Goal: Task Accomplishment & Management: Complete application form

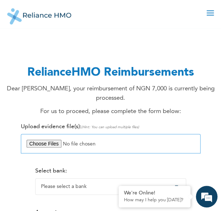
click at [81, 146] on input "file" at bounding box center [111, 143] width 180 height 19
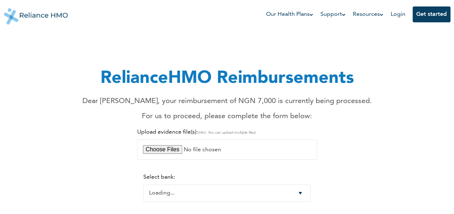
select select "-1"
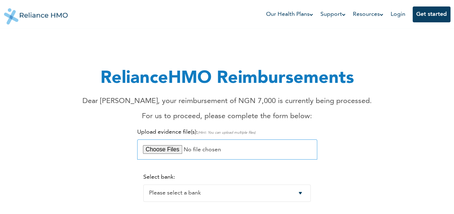
click at [222, 150] on input "file" at bounding box center [227, 149] width 180 height 20
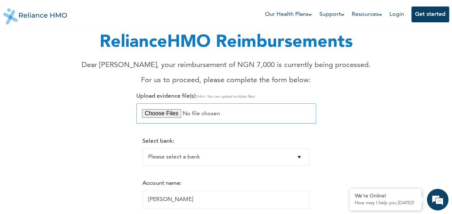
click at [164, 115] on input "file" at bounding box center [226, 113] width 180 height 20
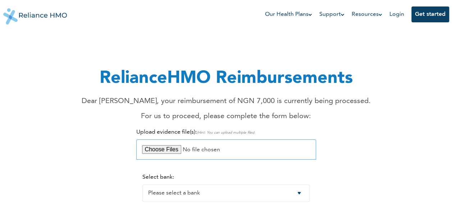
click at [216, 150] on input "file" at bounding box center [226, 149] width 180 height 20
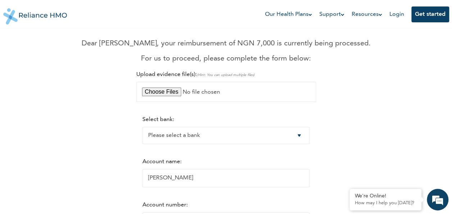
scroll to position [72, 0]
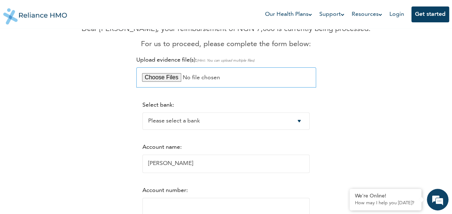
click at [166, 78] on input "file" at bounding box center [226, 77] width 180 height 20
click at [170, 75] on input "file" at bounding box center [226, 77] width 180 height 20
type input "C:\fakepath\payment slip.jpg"
click at [164, 77] on input "file" at bounding box center [226, 77] width 180 height 20
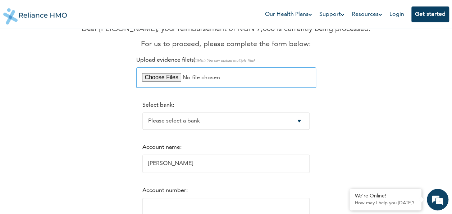
click at [199, 79] on input "file" at bounding box center [226, 77] width 180 height 20
click at [207, 80] on input "file" at bounding box center [226, 77] width 180 height 20
click at [198, 77] on input "file" at bounding box center [226, 77] width 180 height 20
type input "C:\fakepath\payment slip.jpg"
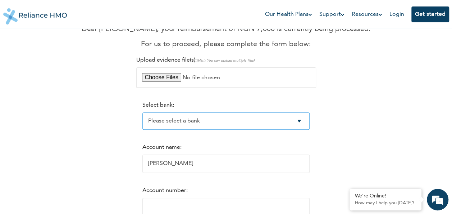
click at [178, 122] on select "Please select a bank Access Bank Plc. Citibank Nigeria Limited Access Bank (Dia…" at bounding box center [225, 120] width 167 height 17
select select "9"
click at [142, 113] on select "Please select a bank Access Bank Plc. Citibank Nigeria Limited Access Bank (Dia…" at bounding box center [225, 120] width 167 height 17
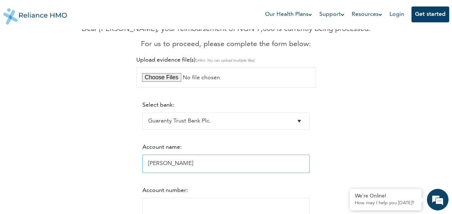
scroll to position [108, 0]
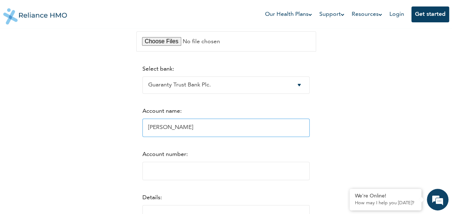
click at [173, 130] on input "[PERSON_NAME]" at bounding box center [225, 127] width 167 height 18
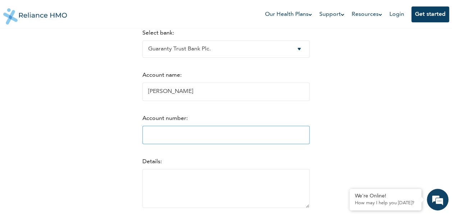
type input "Ugwumba chizoba"
click at [151, 136] on input "Account number:" at bounding box center [225, 135] width 167 height 18
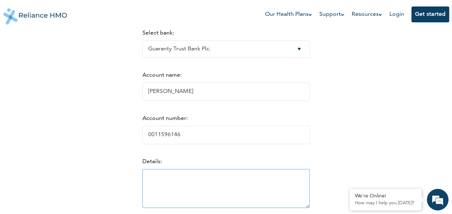
type input "0011596146"
click at [154, 184] on textarea at bounding box center [225, 188] width 167 height 39
click at [298, 127] on div "Account number: 0011596146" at bounding box center [225, 129] width 167 height 29
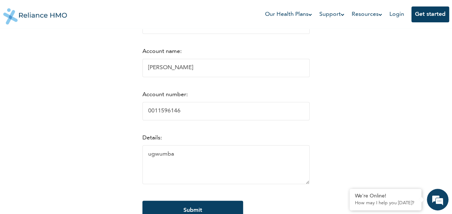
scroll to position [180, 0]
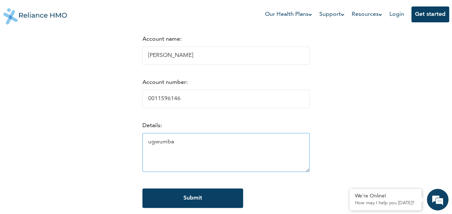
click at [175, 148] on textarea "ugwumba" at bounding box center [225, 152] width 167 height 39
click at [210, 146] on textarea "ugwumba Ugochukwu" at bounding box center [225, 152] width 167 height 39
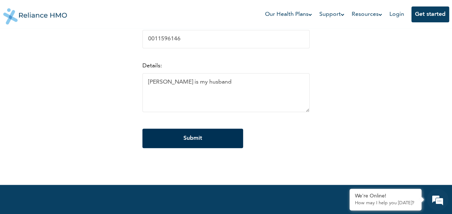
scroll to position [252, 0]
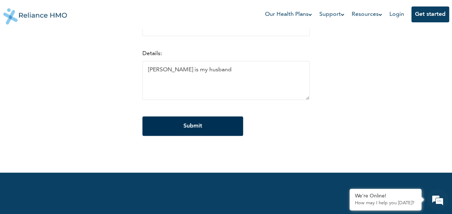
type textarea "ugwumba Ugochukwu is my husband"
click at [191, 130] on input "Submit" at bounding box center [192, 125] width 101 height 19
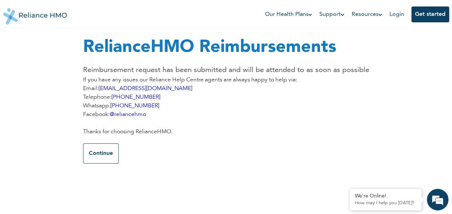
scroll to position [0, 0]
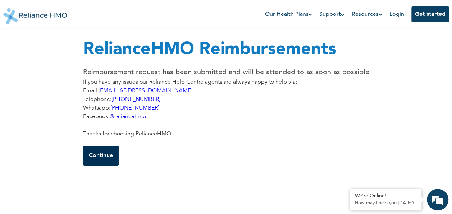
click at [109, 154] on button "Continue" at bounding box center [101, 155] width 36 height 20
